Goal: Transaction & Acquisition: Purchase product/service

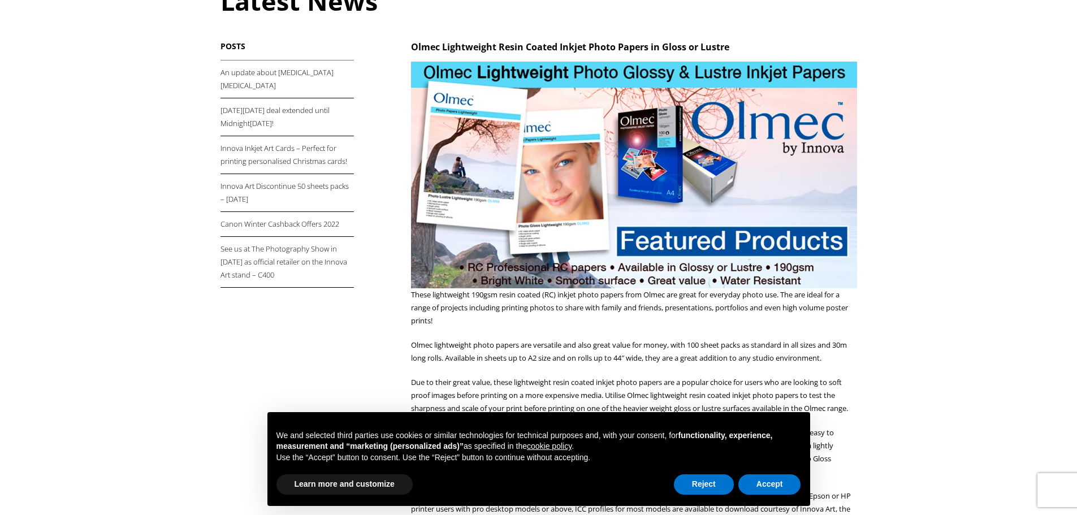
scroll to position [170, 0]
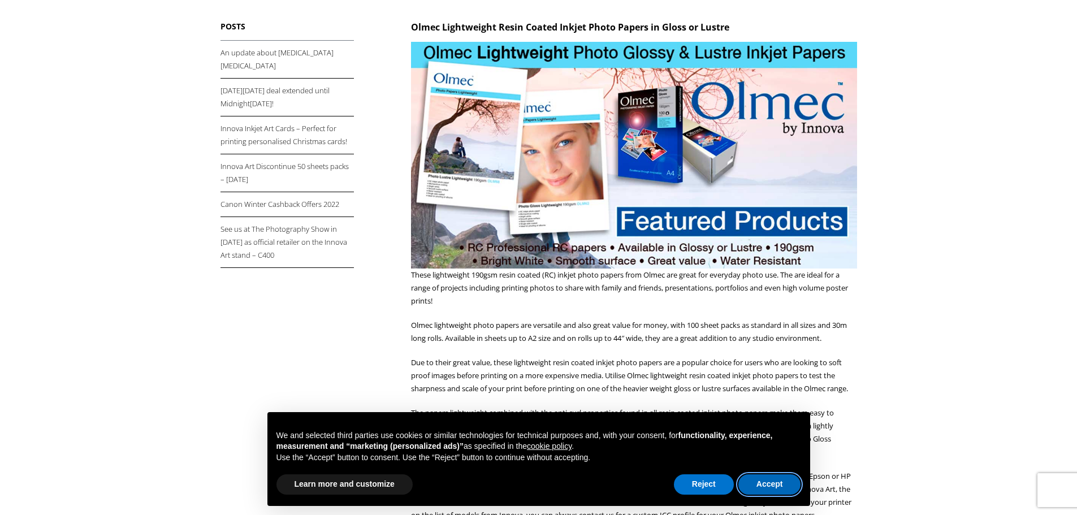
click at [770, 478] on button "Accept" at bounding box center [769, 484] width 63 height 20
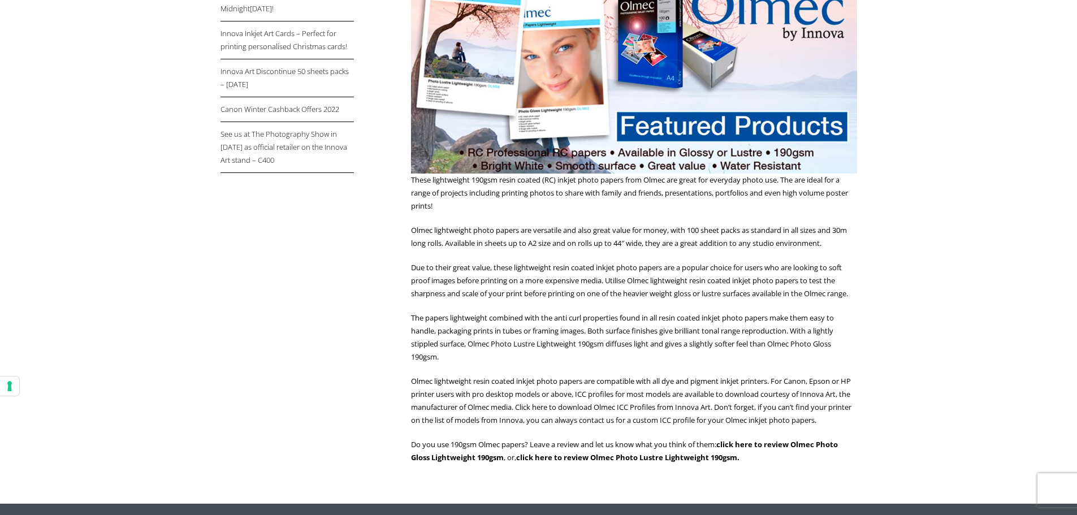
scroll to position [0, 0]
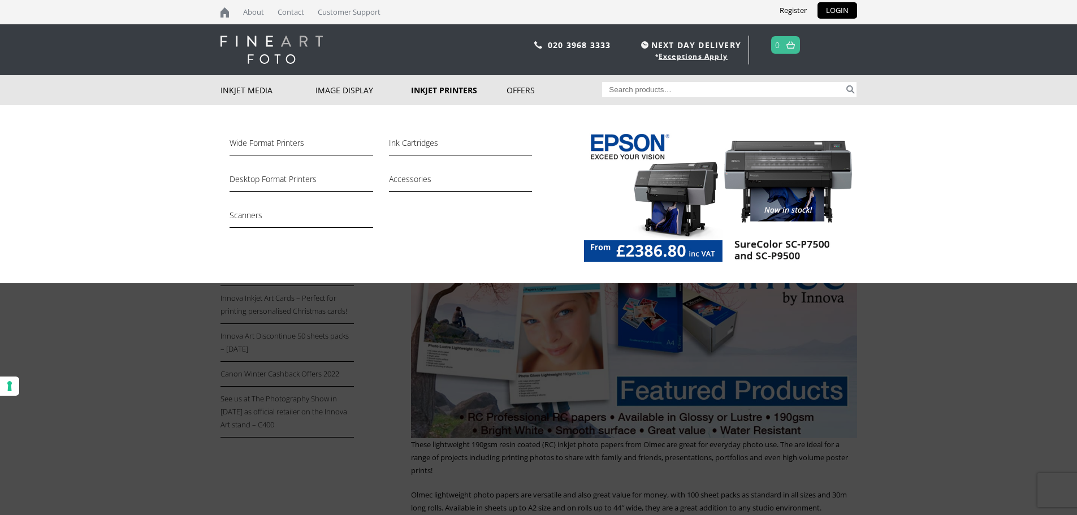
click at [418, 95] on link "Inkjet Printers" at bounding box center [459, 90] width 96 height 30
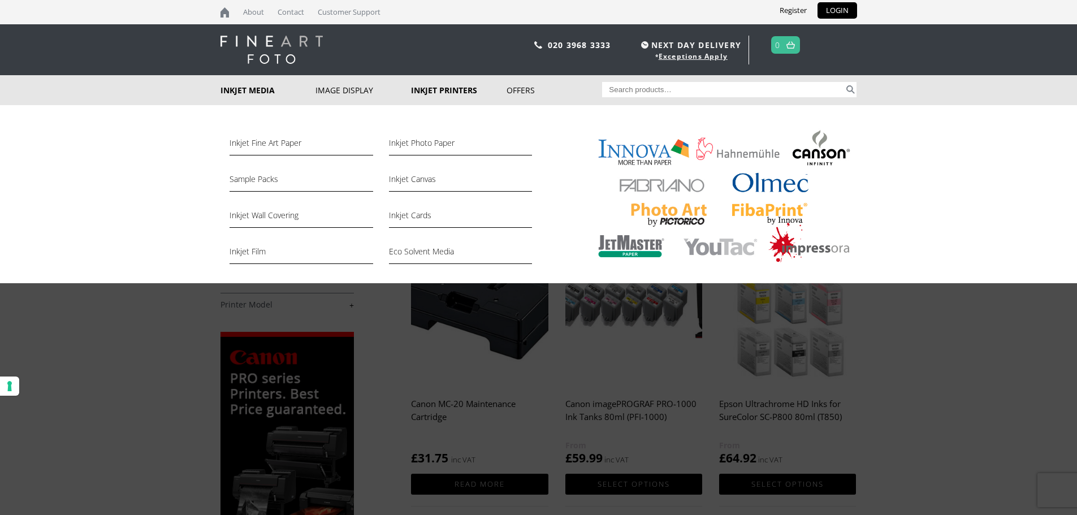
click at [262, 87] on link "Inkjet Media" at bounding box center [268, 90] width 96 height 30
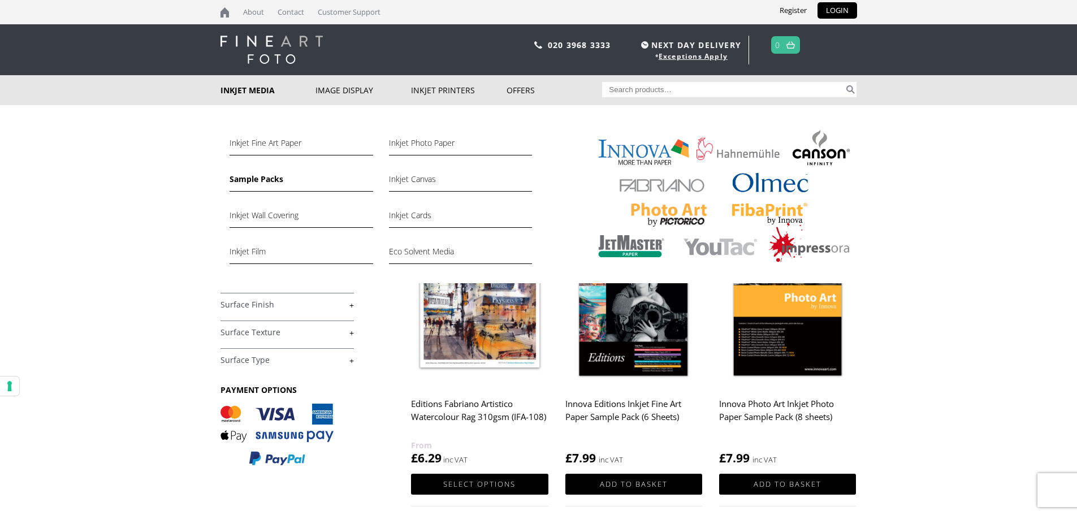
click at [268, 177] on link "Sample Packs" at bounding box center [301, 181] width 143 height 19
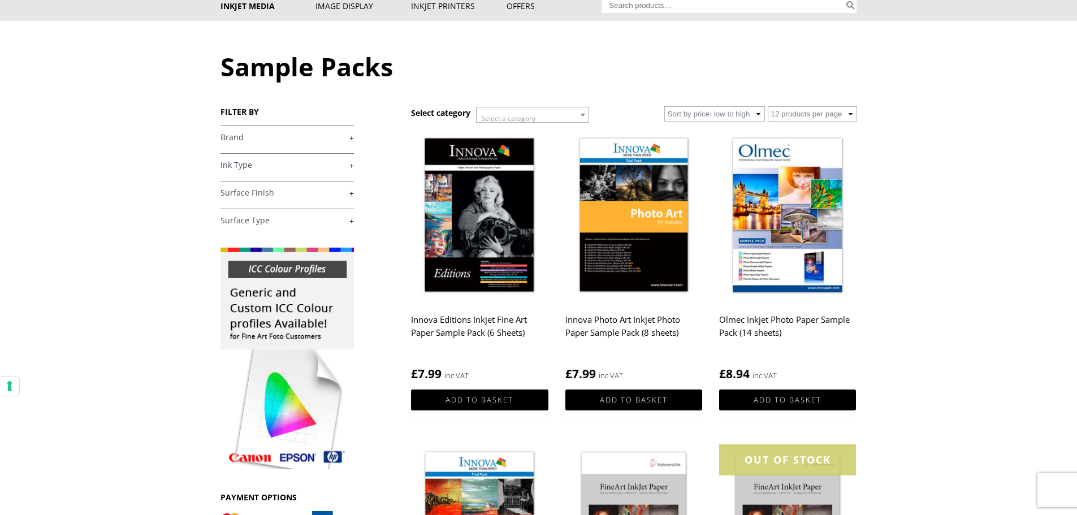
scroll to position [57, 0]
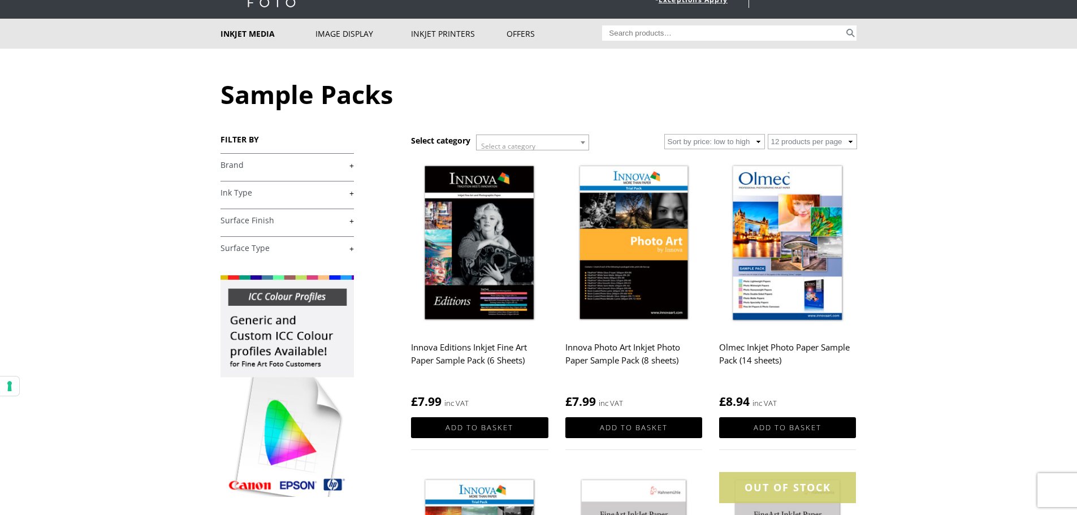
click at [340, 220] on link "+" at bounding box center [286, 220] width 133 height 11
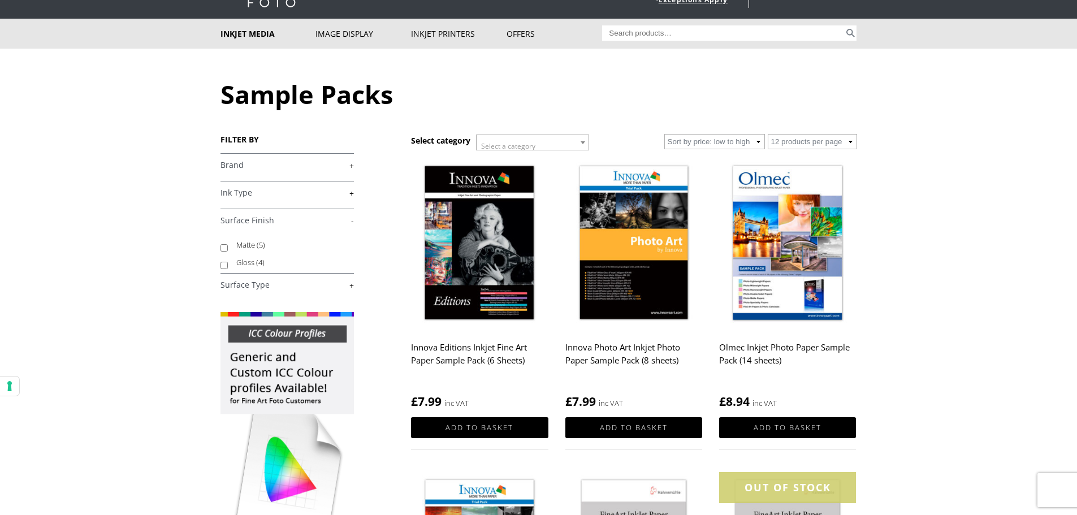
click at [222, 248] on input "Matte (5)" at bounding box center [223, 247] width 7 height 7
checkbox input "true"
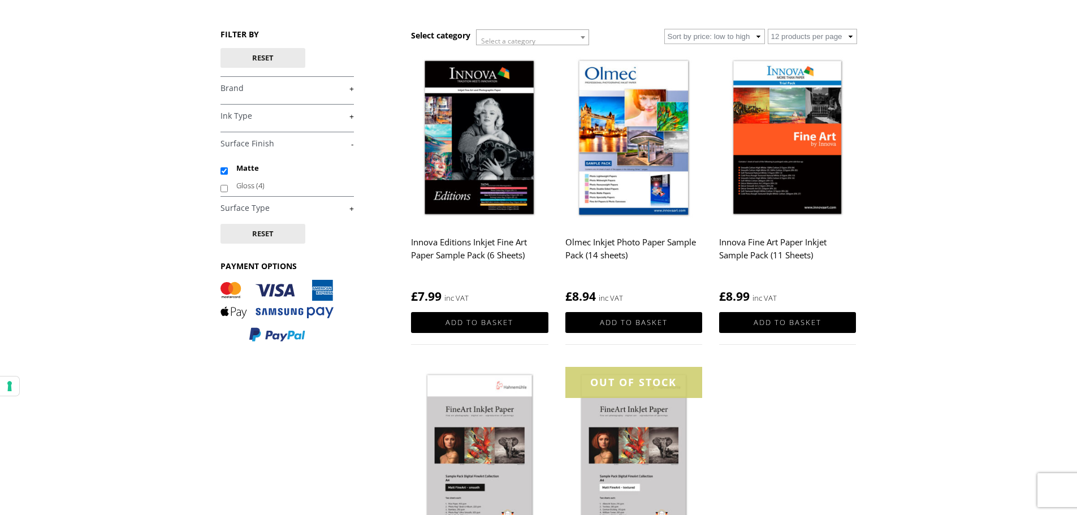
scroll to position [113, 0]
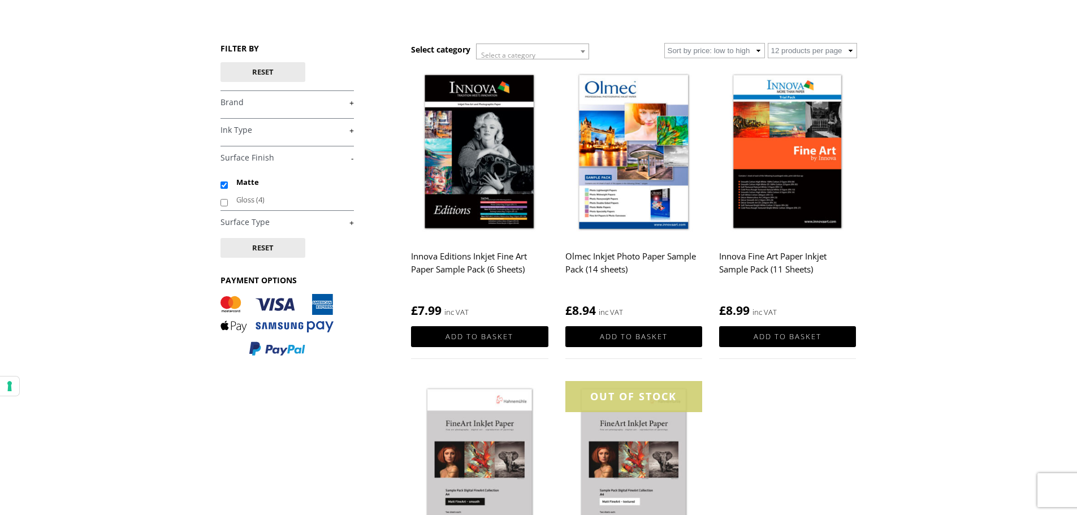
click at [343, 102] on link "+" at bounding box center [286, 102] width 133 height 11
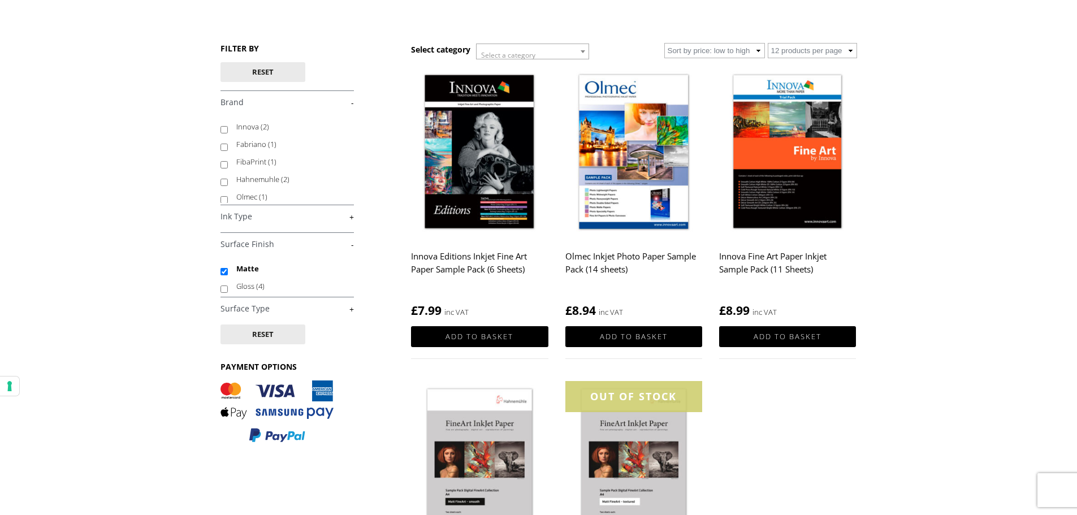
click at [226, 201] on input "Olmec (1)" at bounding box center [223, 199] width 7 height 7
checkbox input "true"
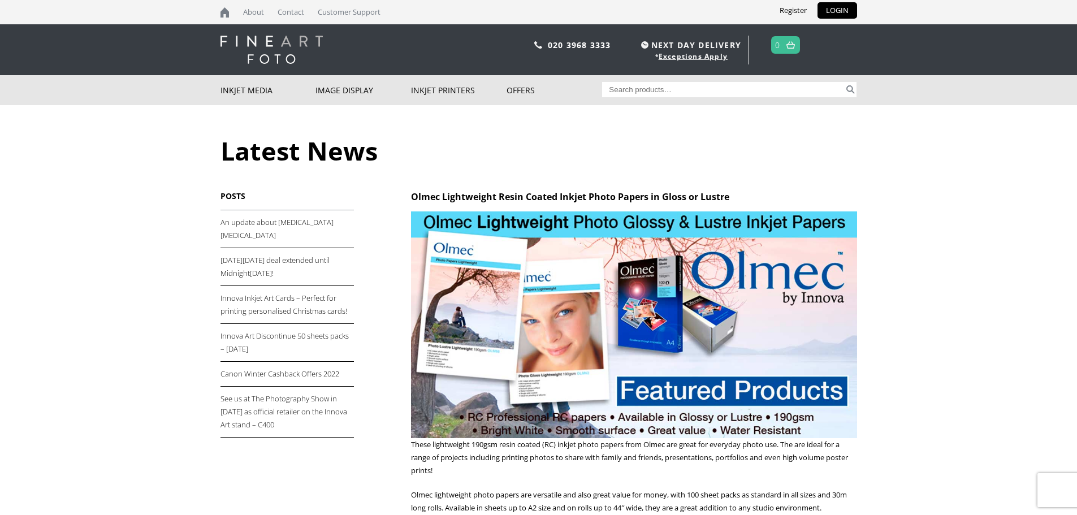
click at [569, 384] on img at bounding box center [633, 324] width 445 height 227
